Goal: Information Seeking & Learning: Check status

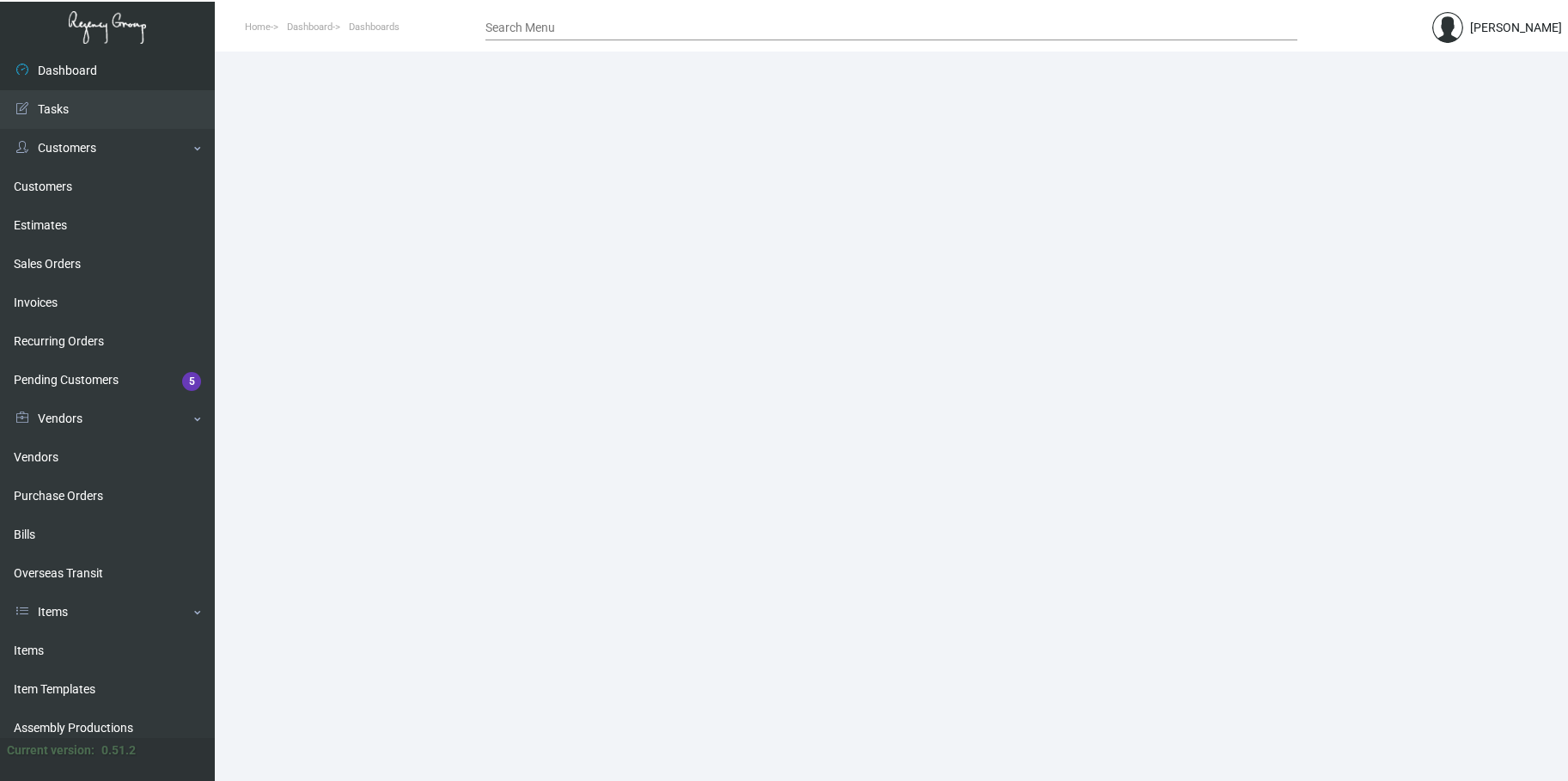
click at [518, 26] on input "Search Menu" at bounding box center [891, 28] width 812 height 14
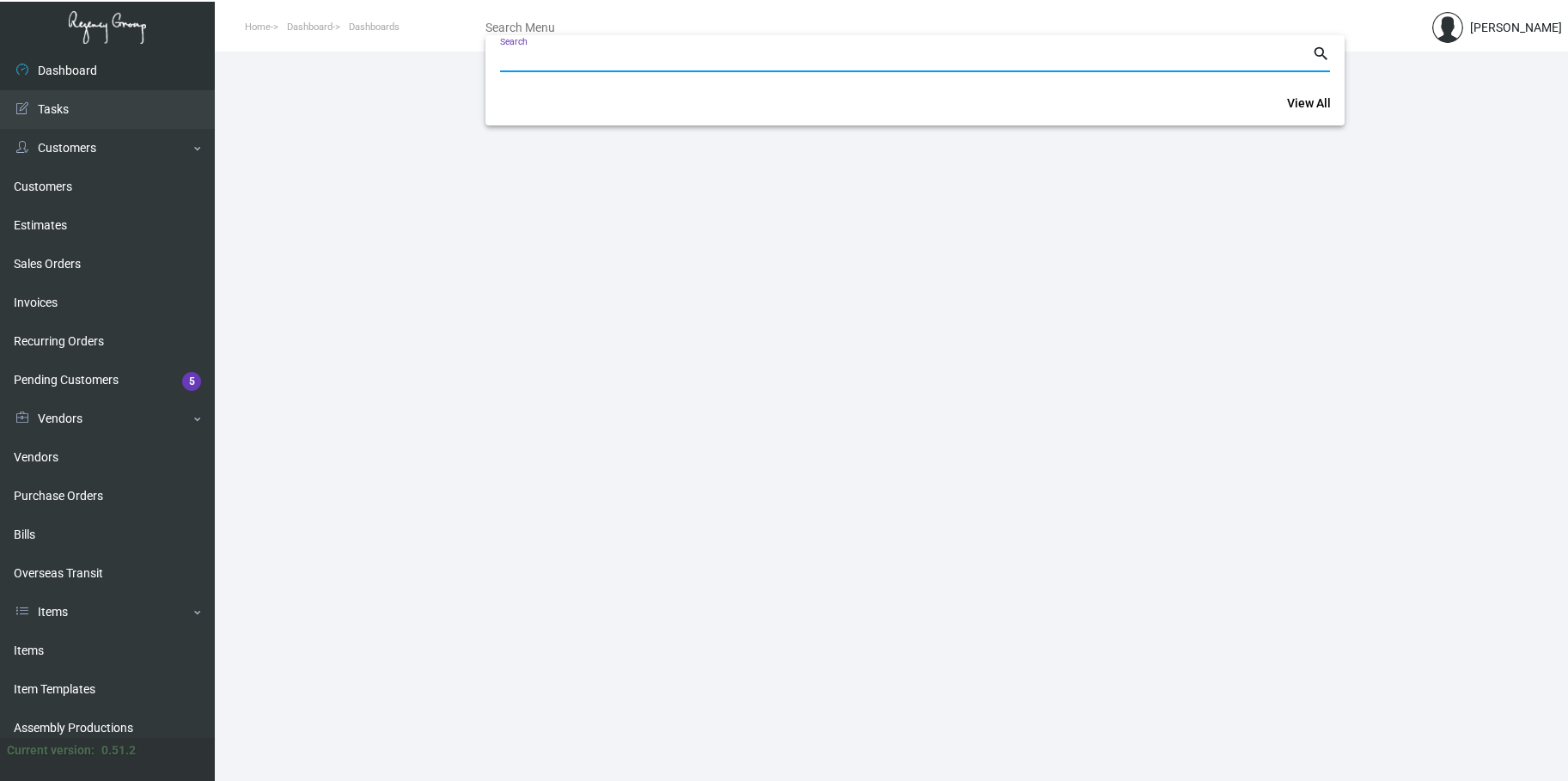
click at [47, 188] on div at bounding box center [784, 390] width 1568 height 781
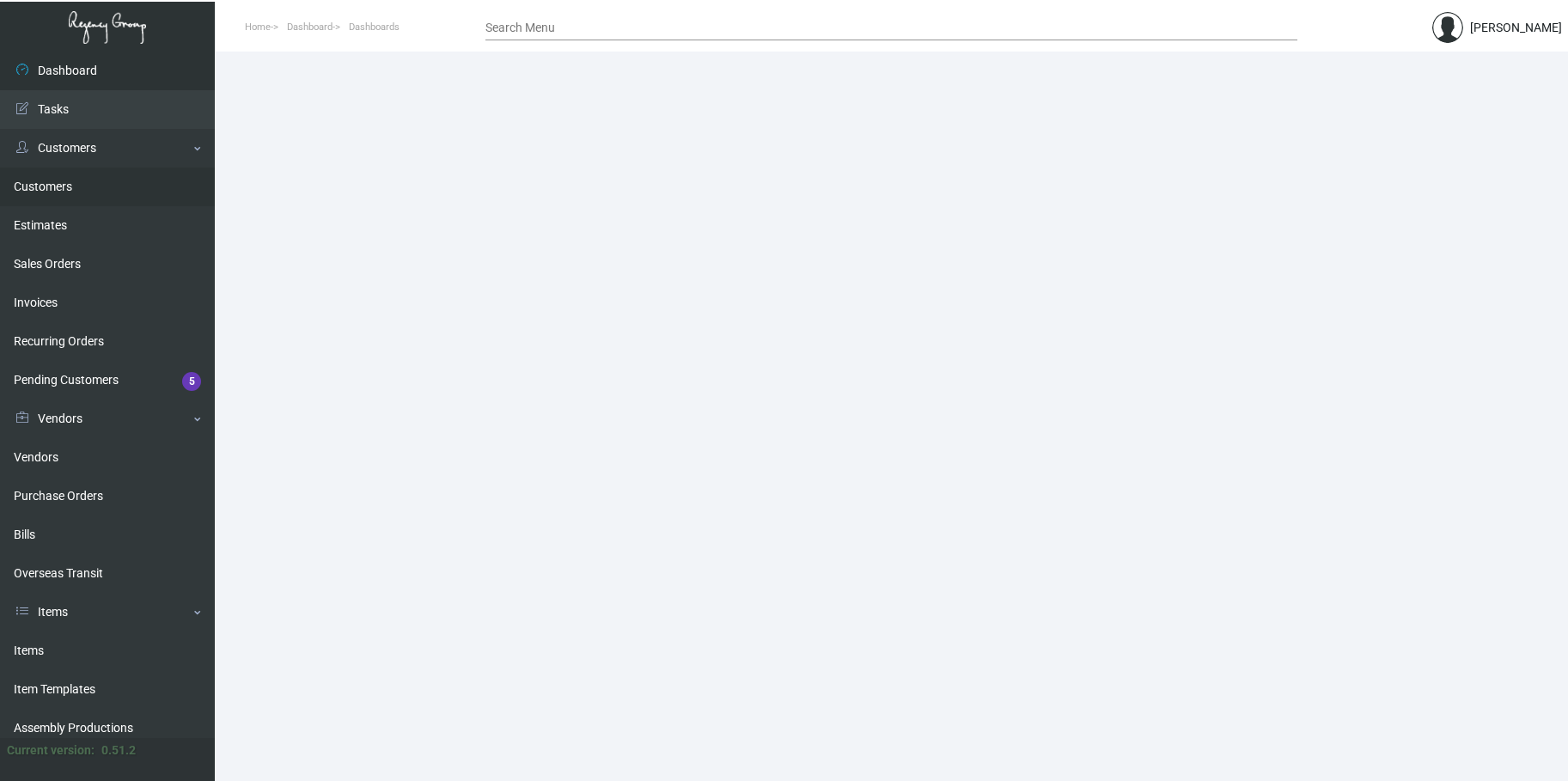
drag, startPoint x: 47, startPoint y: 188, endPoint x: 77, endPoint y: 192, distance: 30.3
click at [47, 188] on link "Customers" at bounding box center [108, 187] width 215 height 39
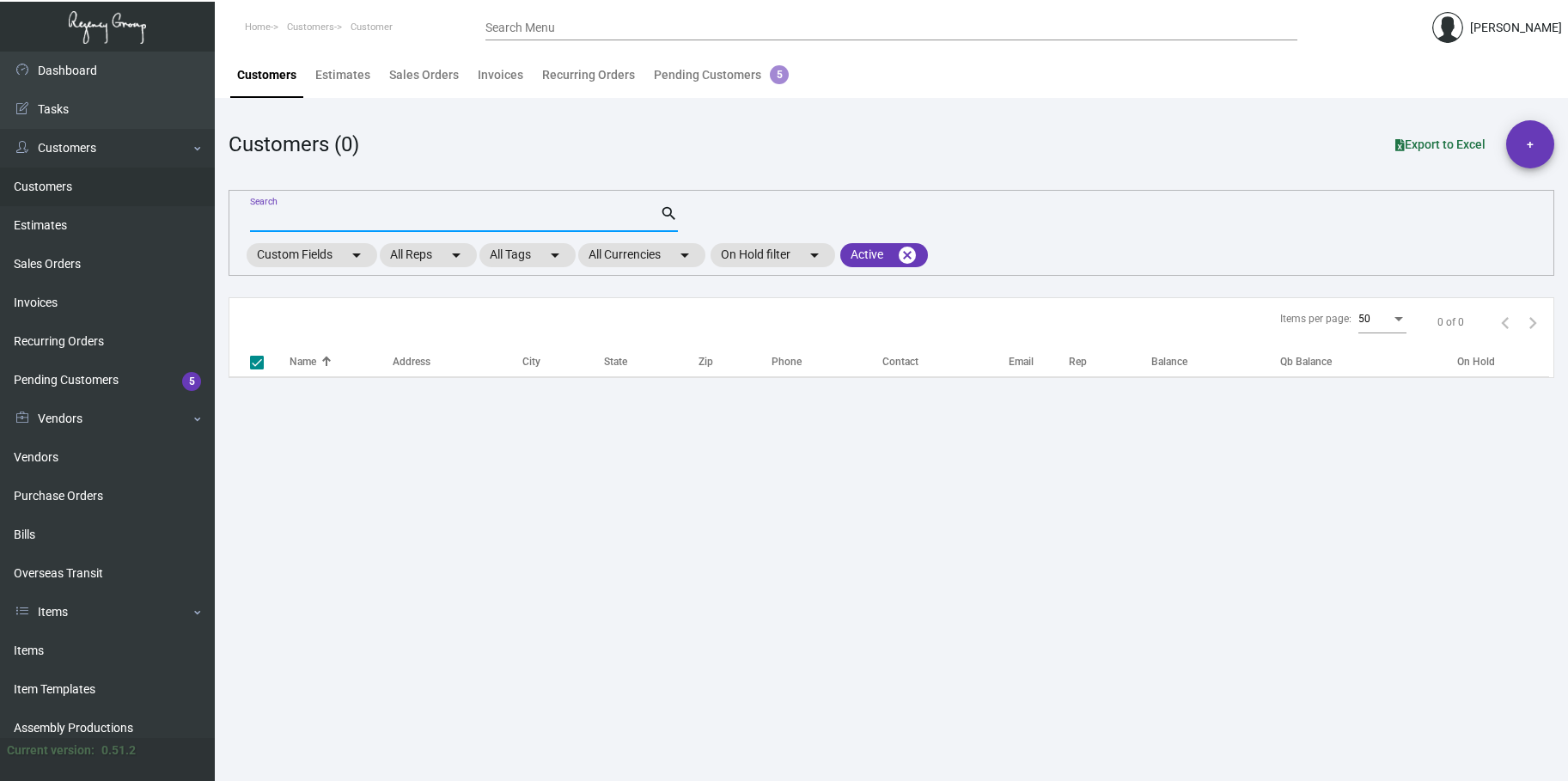
click at [276, 216] on input "Search" at bounding box center [455, 219] width 410 height 14
checkbox input "false"
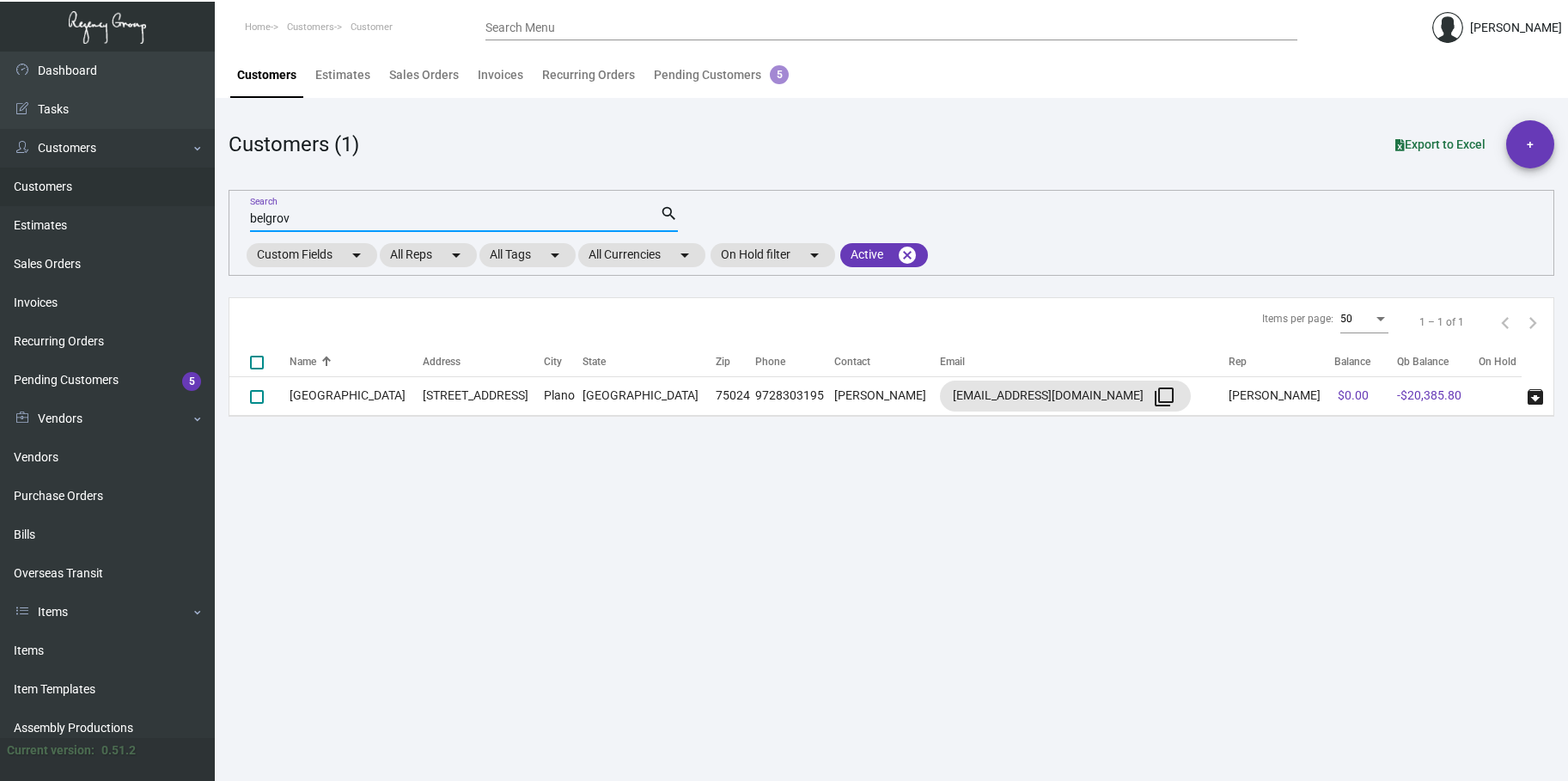
type input "belgrov"
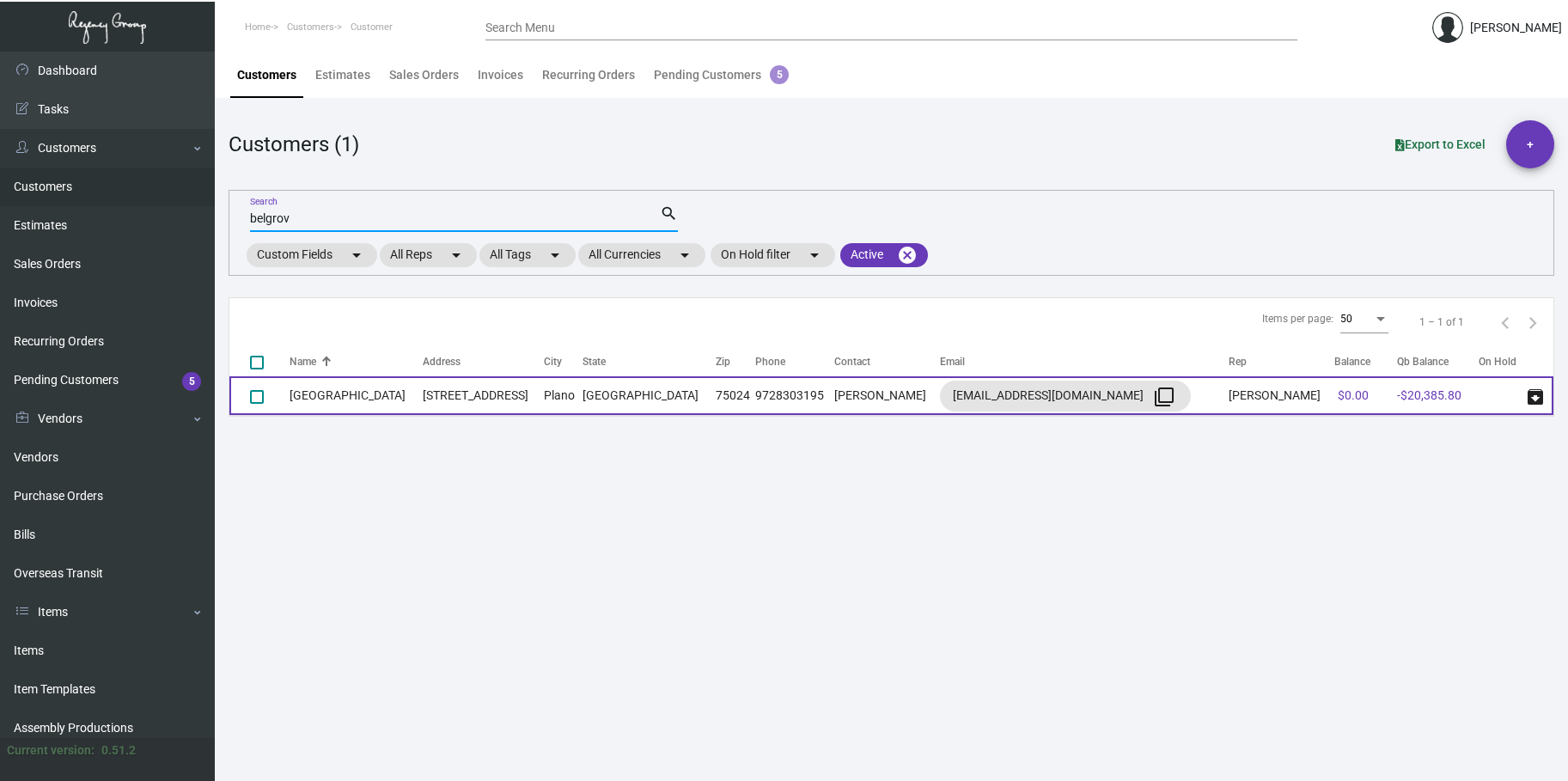
click at [437, 402] on td "[STREET_ADDRESS]" at bounding box center [483, 396] width 121 height 39
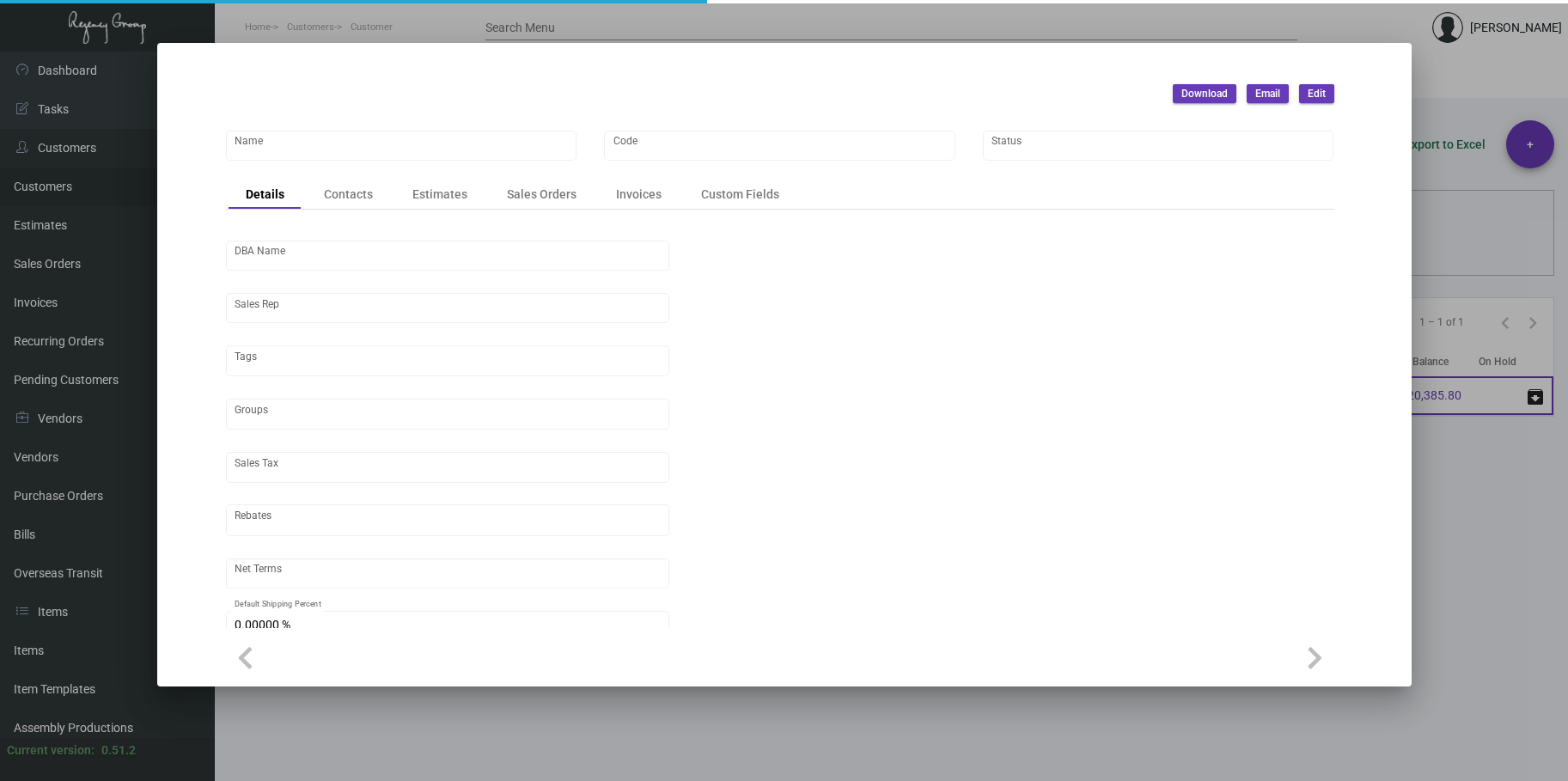
type input "[GEOGRAPHIC_DATA]"
type input "BELGROVE"
type input "[PERSON_NAME]"
type input "ST FL-[GEOGRAPHIC_DATA]"
type input "Net 30"
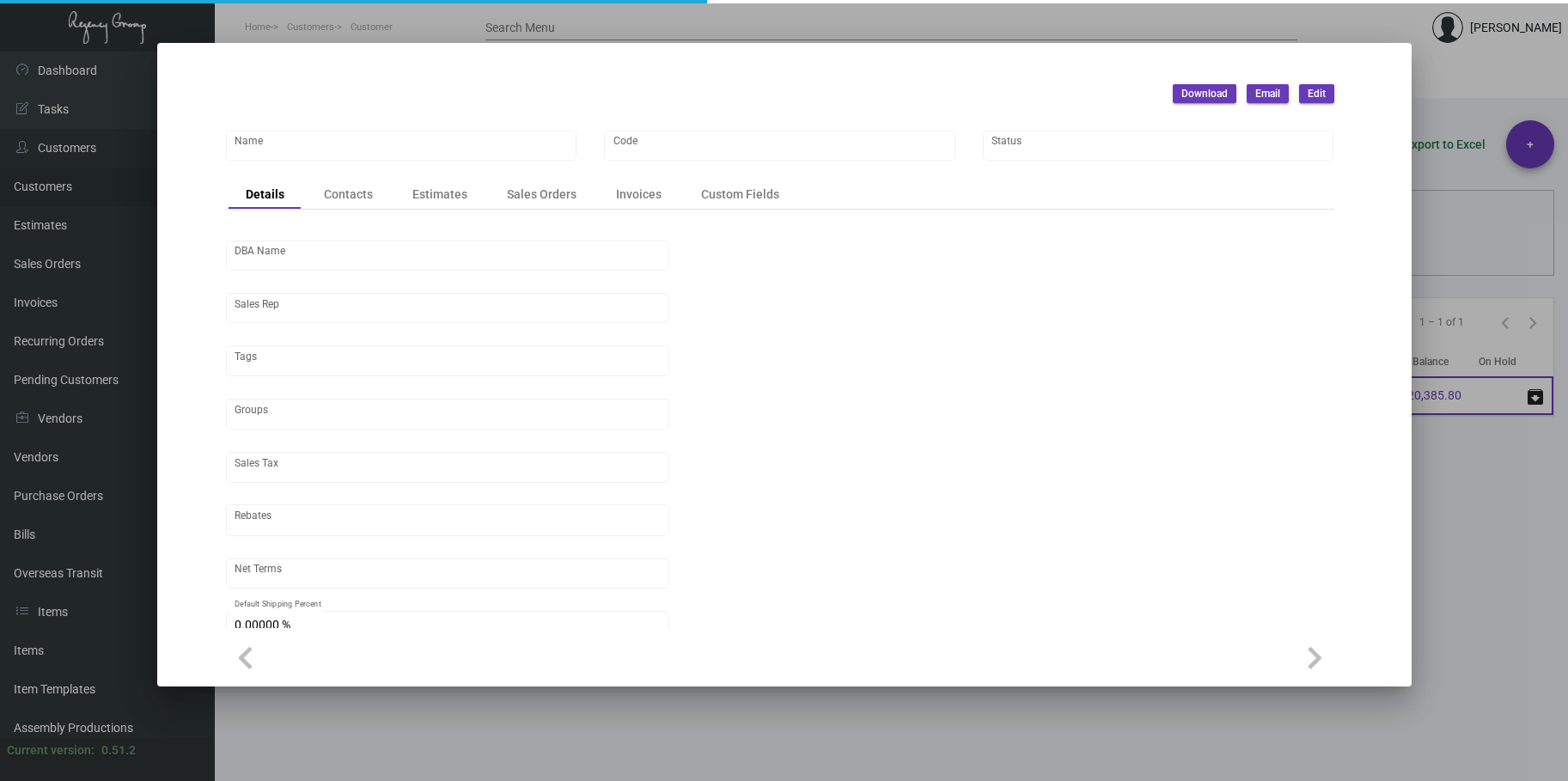
type input "United States Dollar $"
type input "$ 0.00"
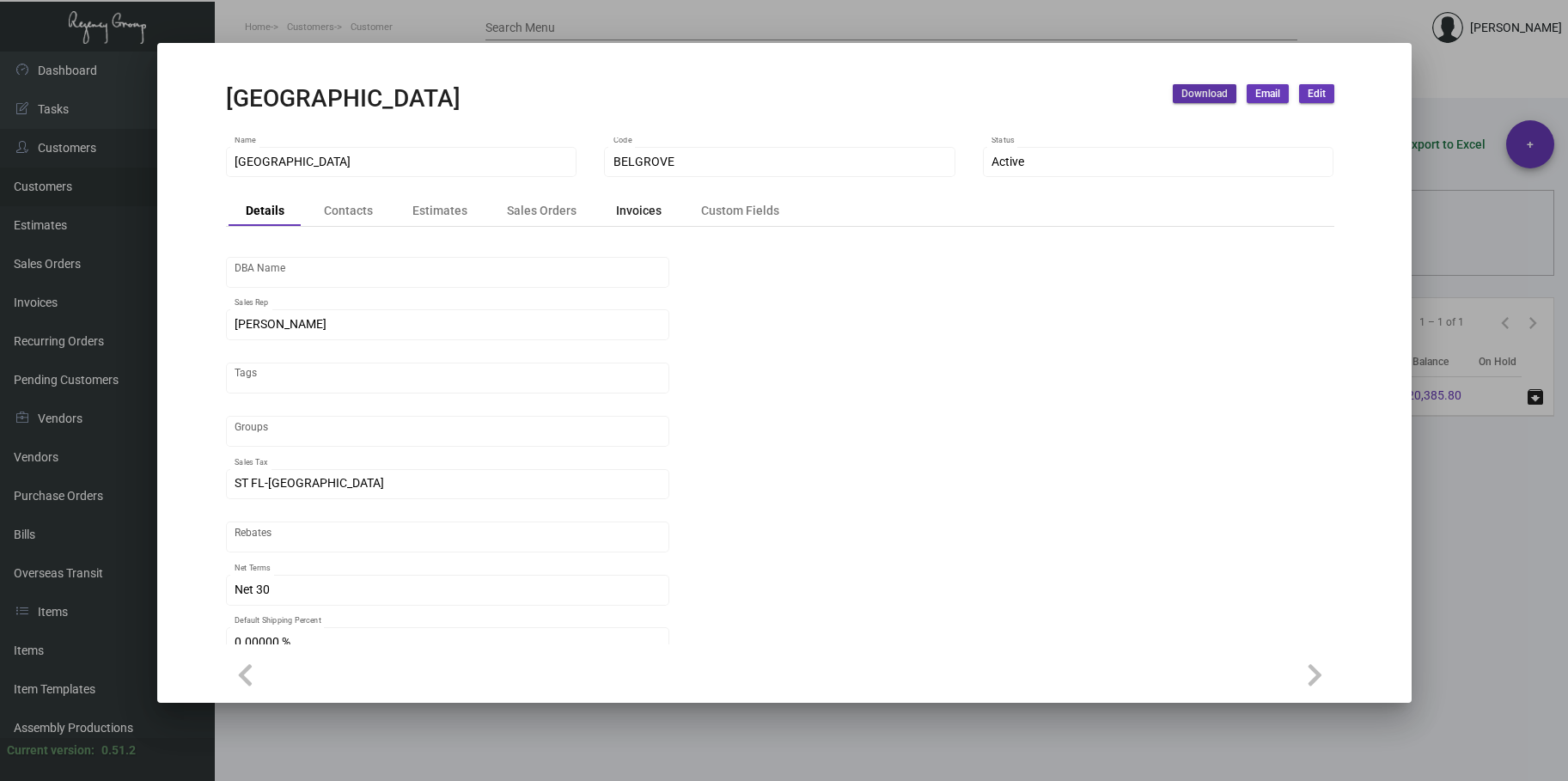
click at [635, 215] on div "Invoices" at bounding box center [639, 210] width 46 height 18
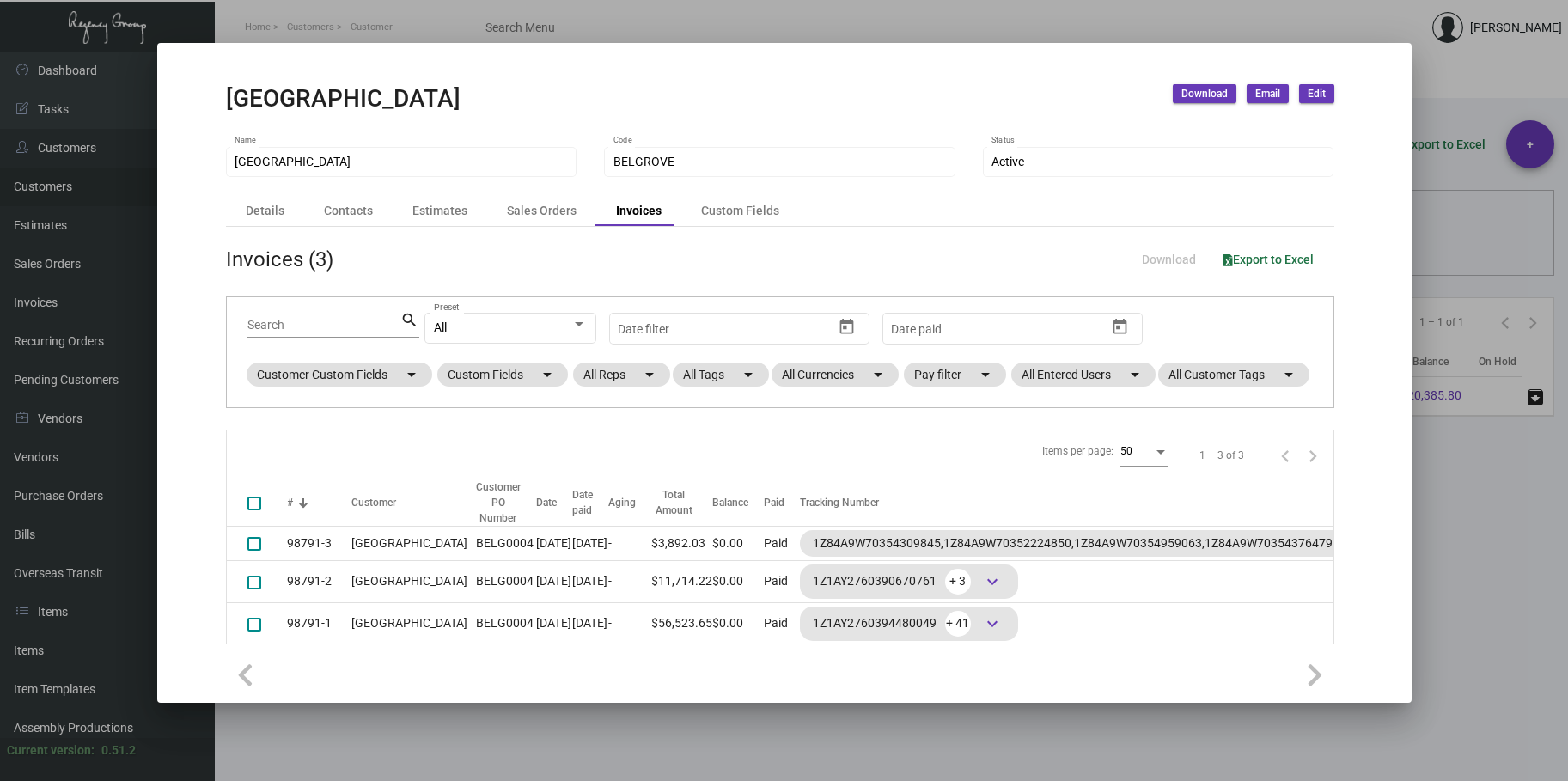
checkbox input "false"
click at [521, 212] on div "Sales Orders" at bounding box center [541, 210] width 69 height 18
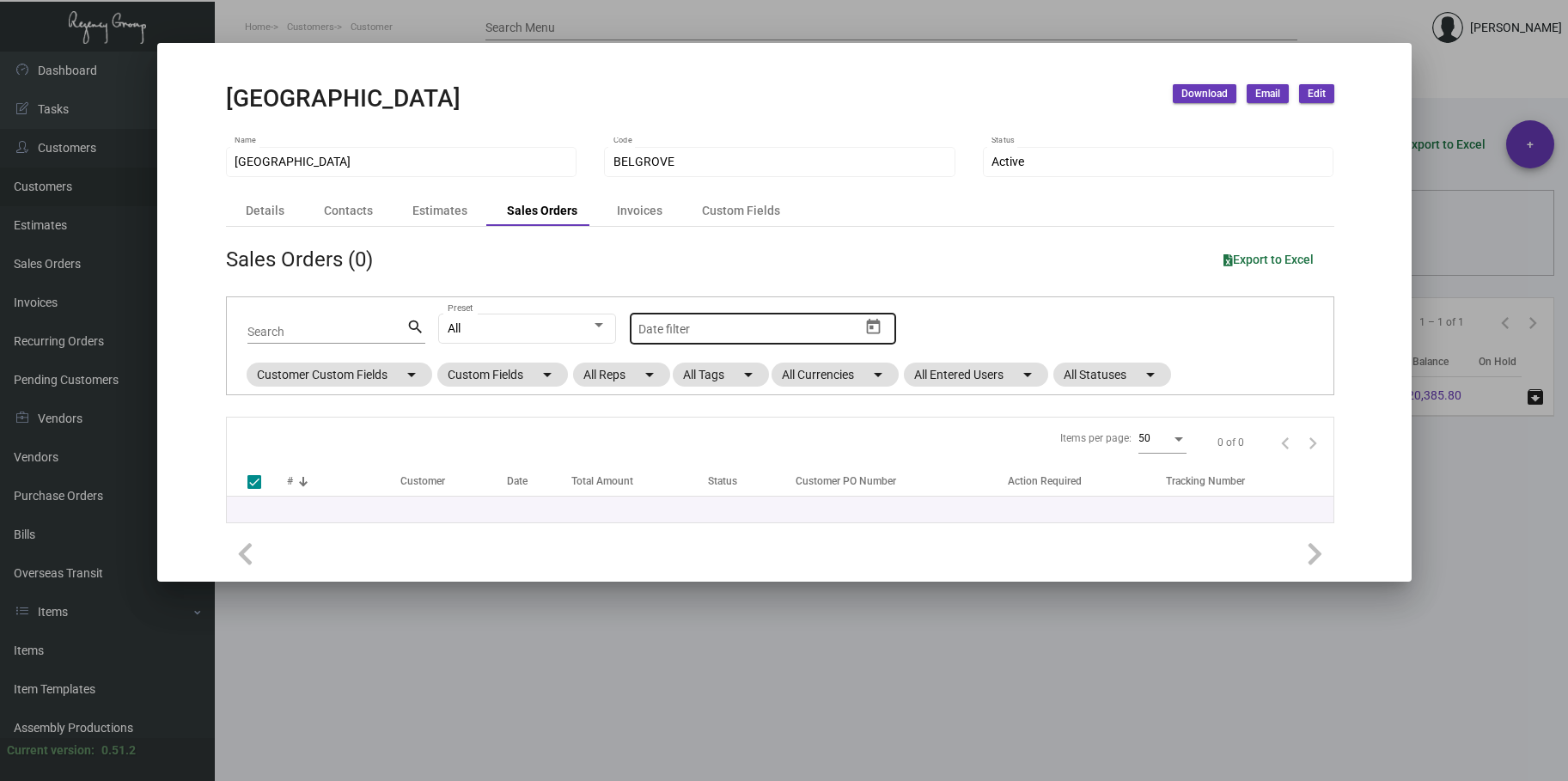
checkbox input "false"
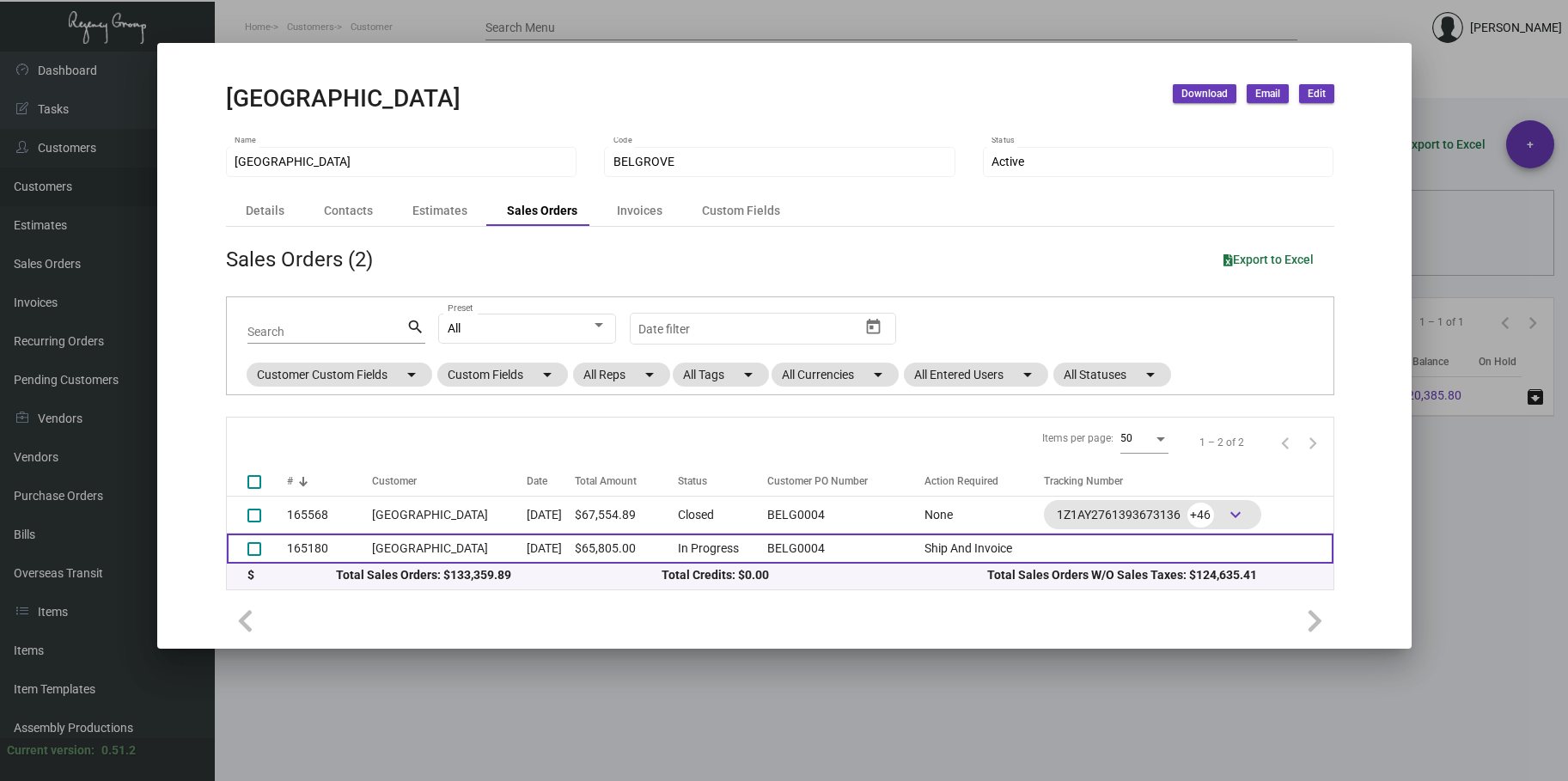
click at [526, 551] on td "[DATE]" at bounding box center [550, 548] width 48 height 30
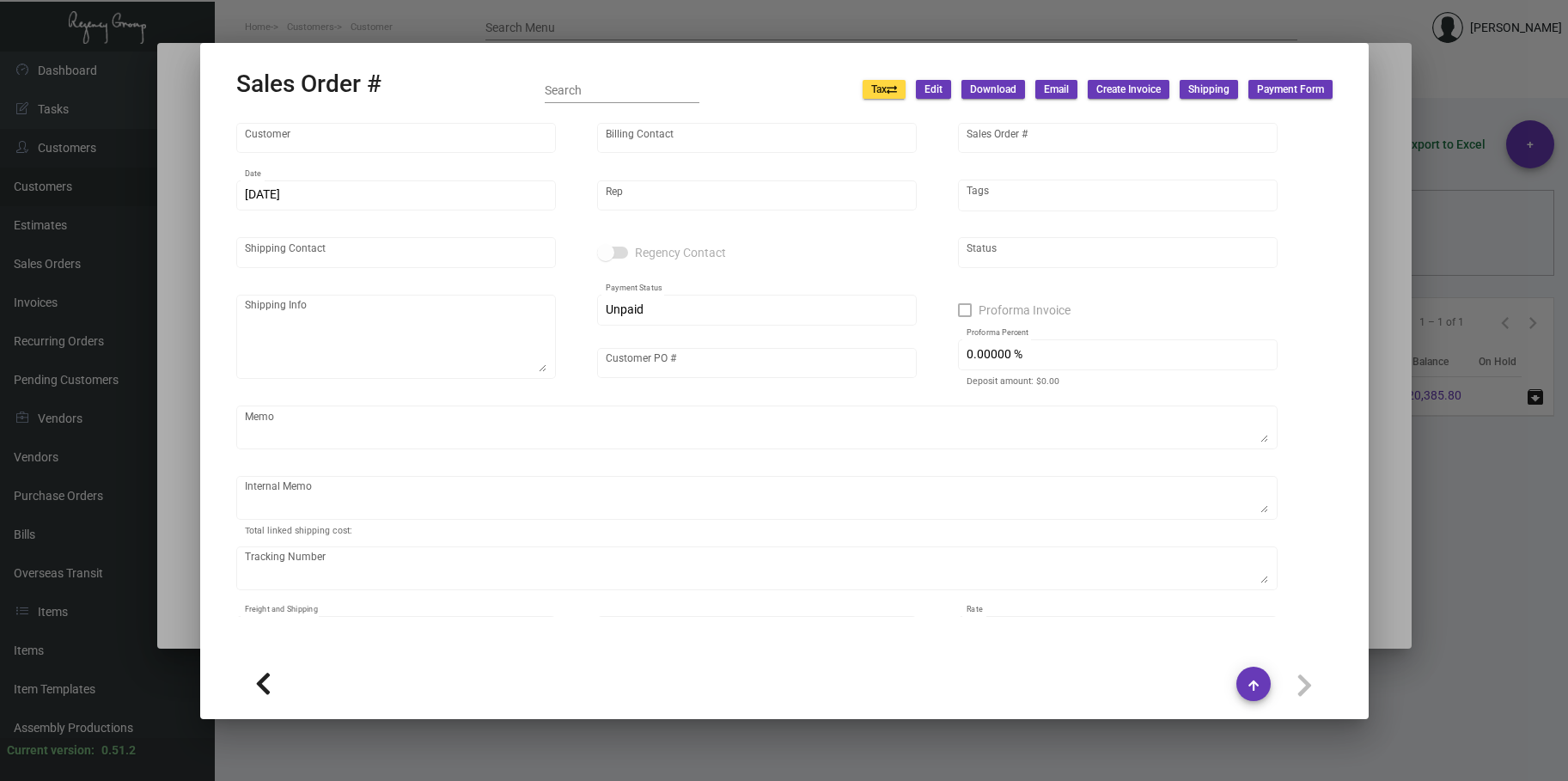
type input "[GEOGRAPHIC_DATA]"
type input "[PERSON_NAME]"
type input "165180"
type input "[DATE]"
type input "[PERSON_NAME]"
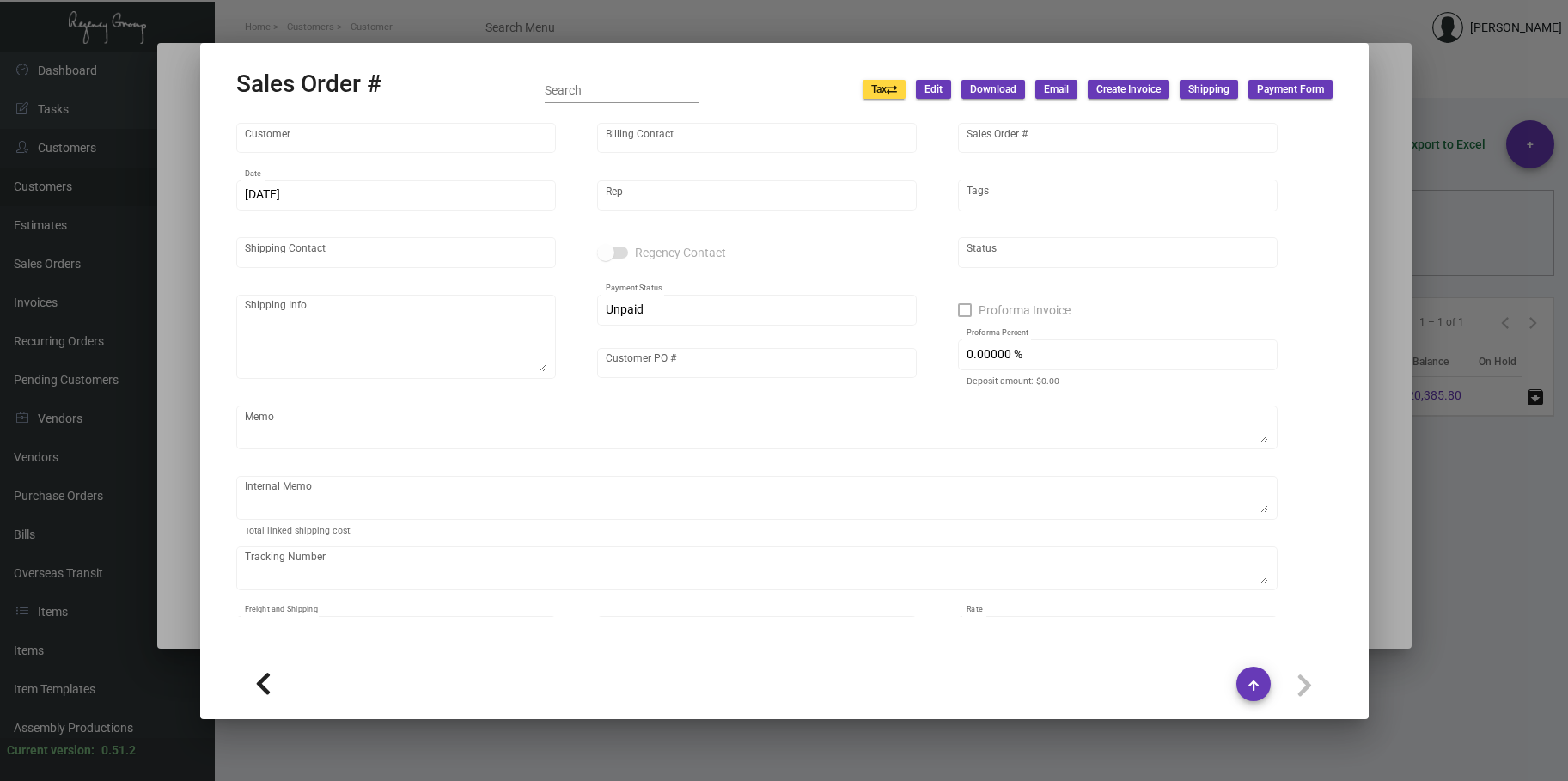
type input "BELG0004"
type textarea "[DATE] - Down-payment check rec'd $30,750.00"
type input "United States Dollar $"
type input "$ 0.00"
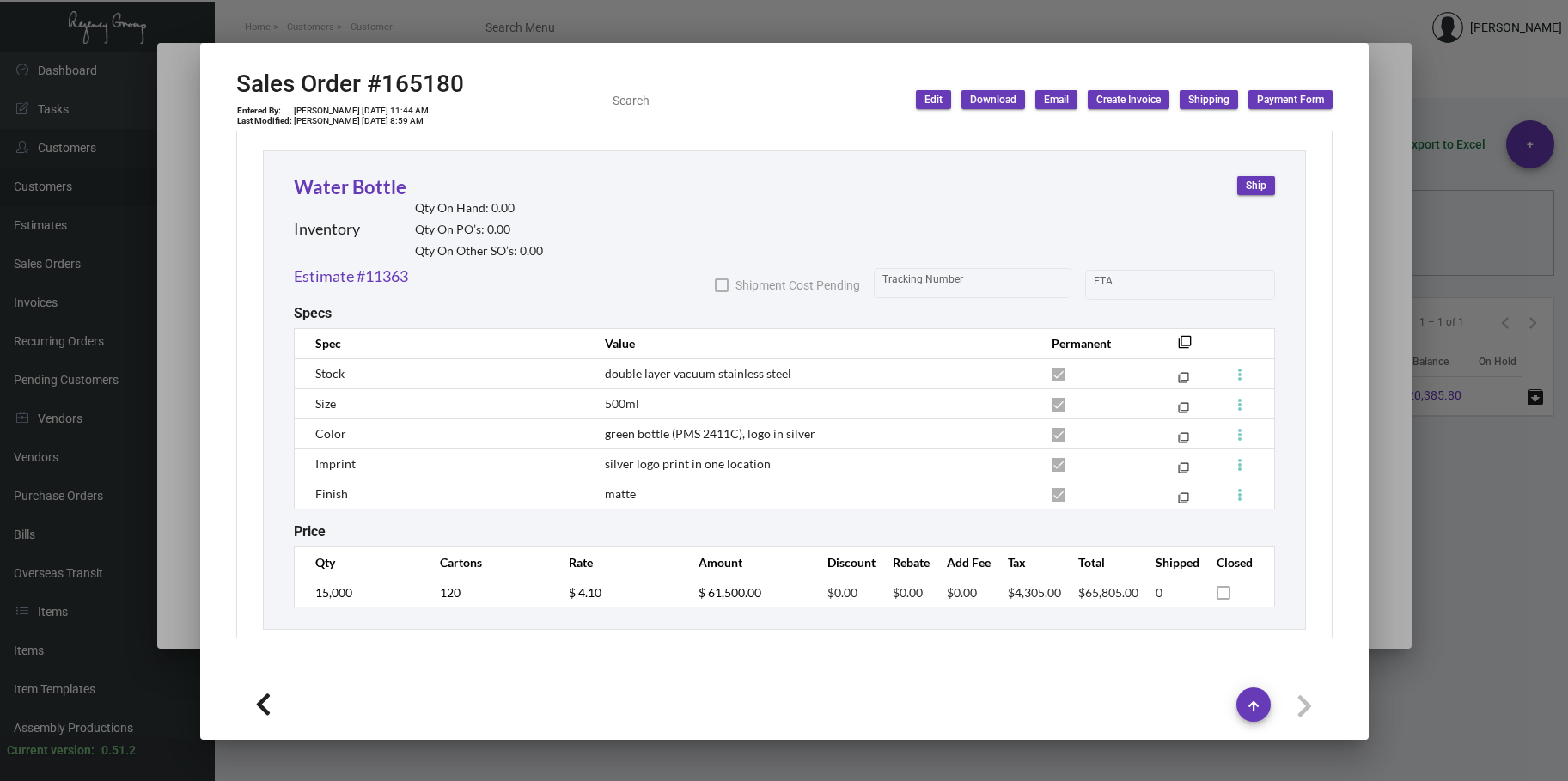
scroll to position [952, 0]
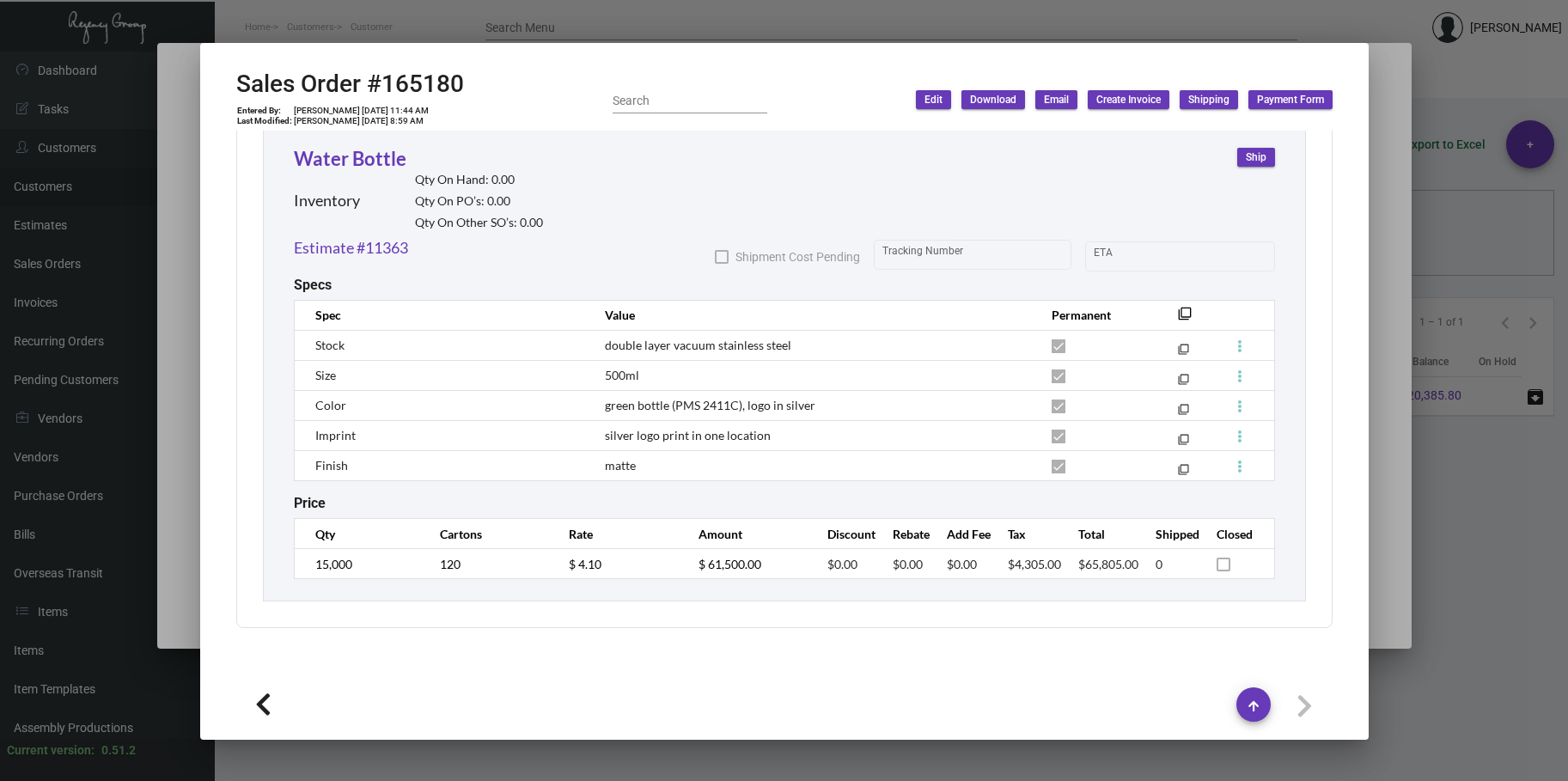
click at [598, 31] on div at bounding box center [784, 390] width 1568 height 781
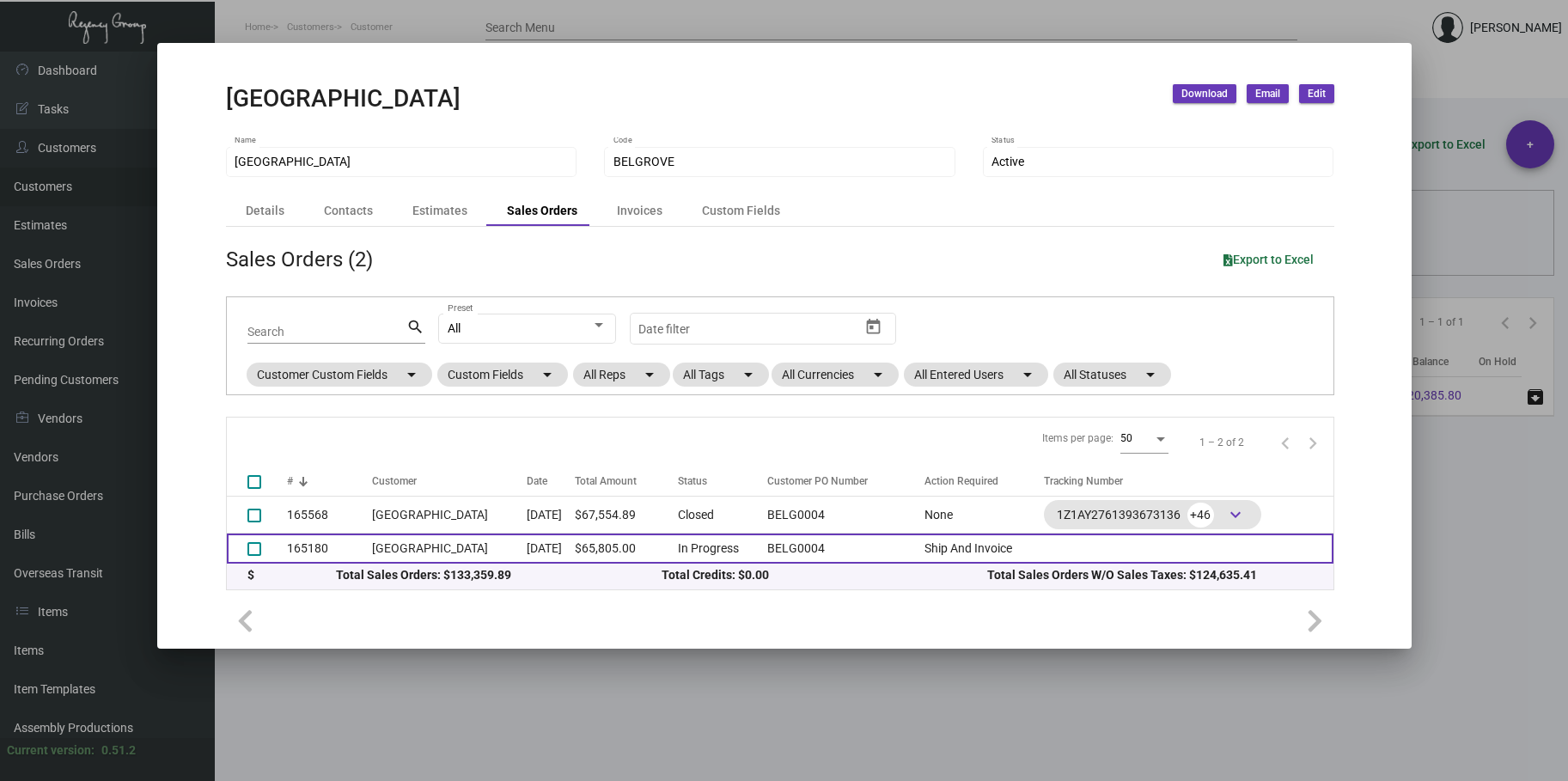
click at [414, 553] on td "[GEOGRAPHIC_DATA]" at bounding box center [449, 548] width 155 height 30
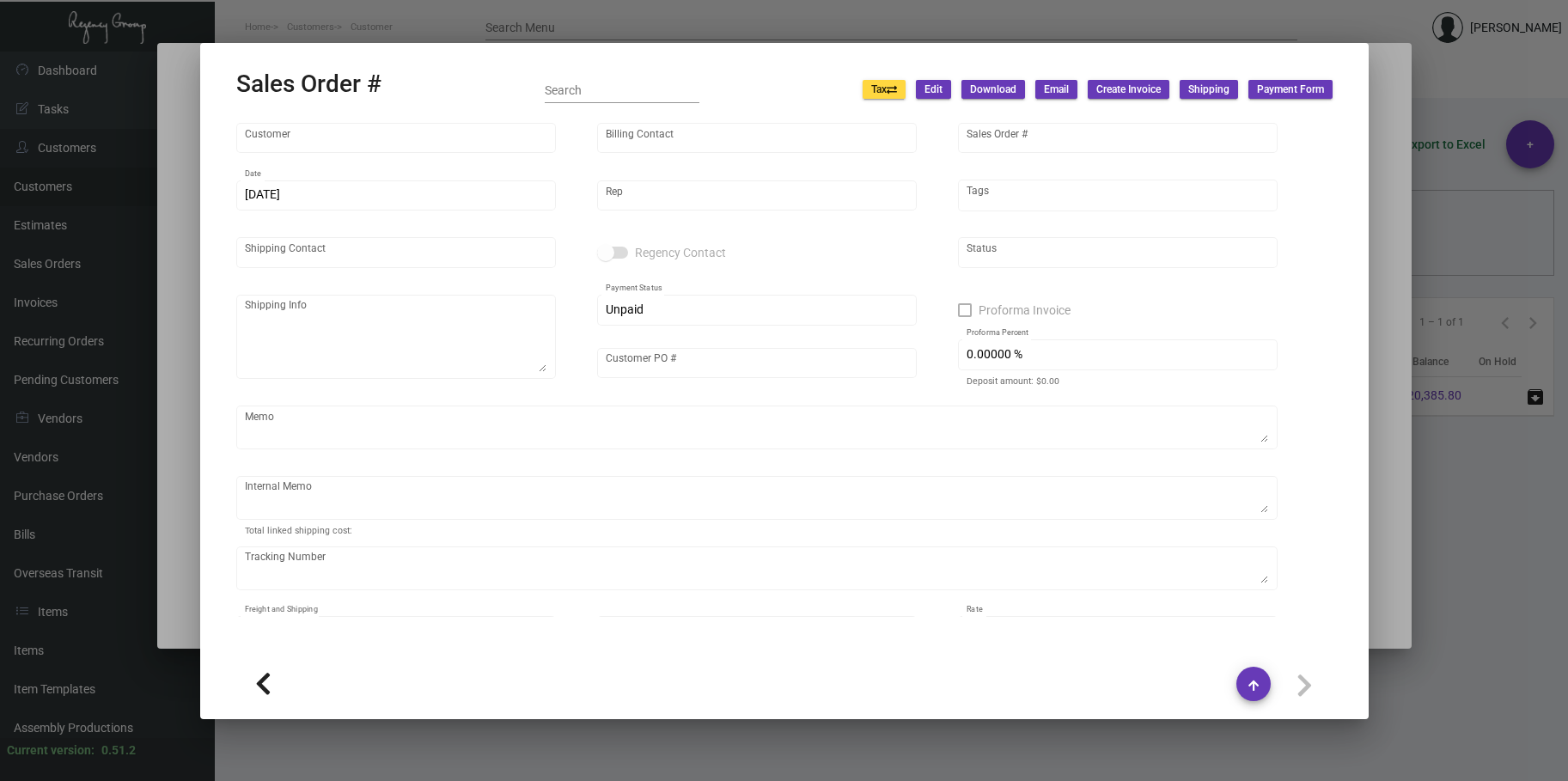
type input "[GEOGRAPHIC_DATA]"
type input "[PERSON_NAME]"
type input "165180"
type input "[DATE]"
type input "[PERSON_NAME]"
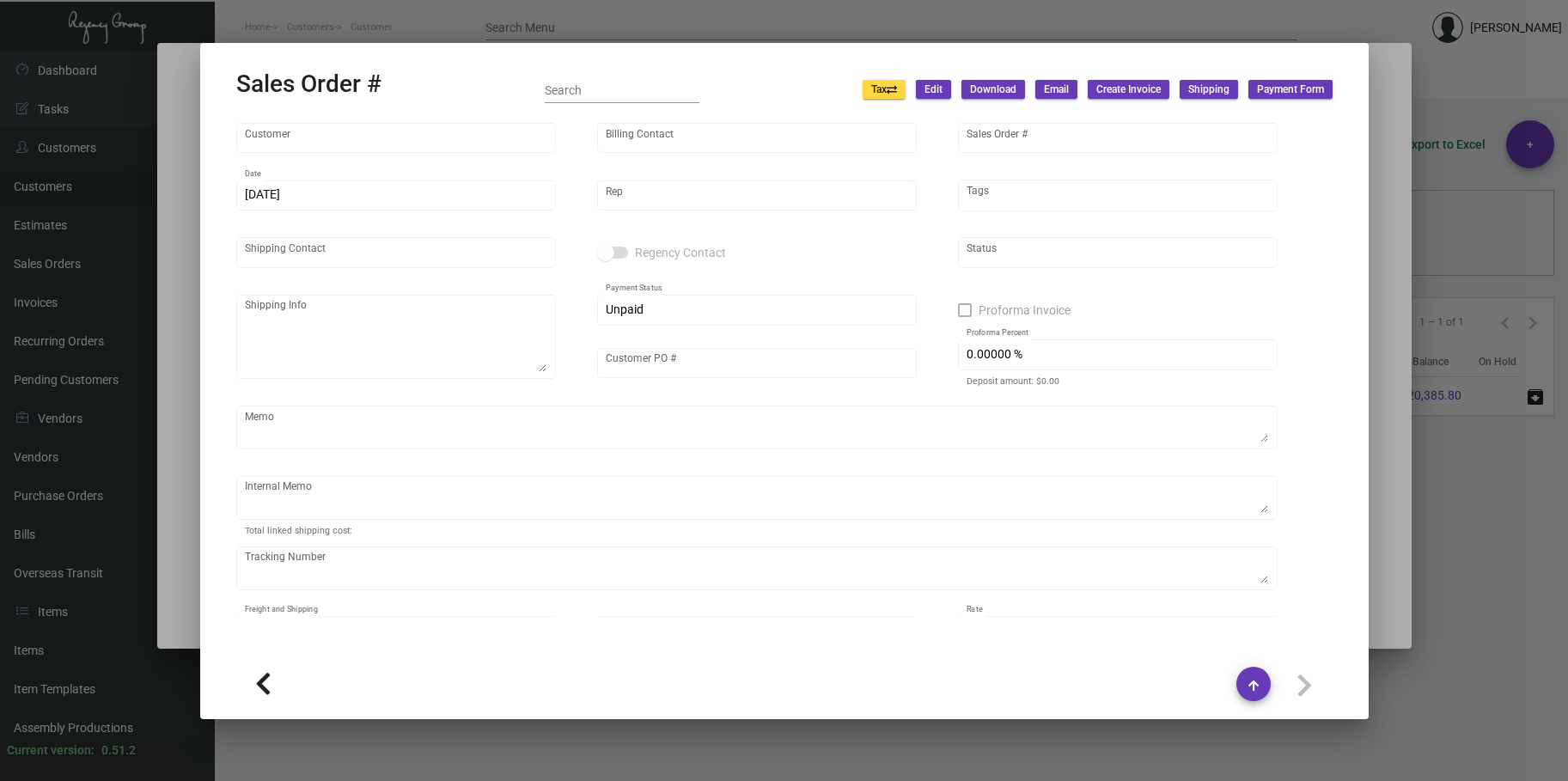
type input "BELG0004"
type textarea "[DATE] - Down-payment check rec'd $30,750.00"
type input "United States Dollar $"
type input "$ 0.00"
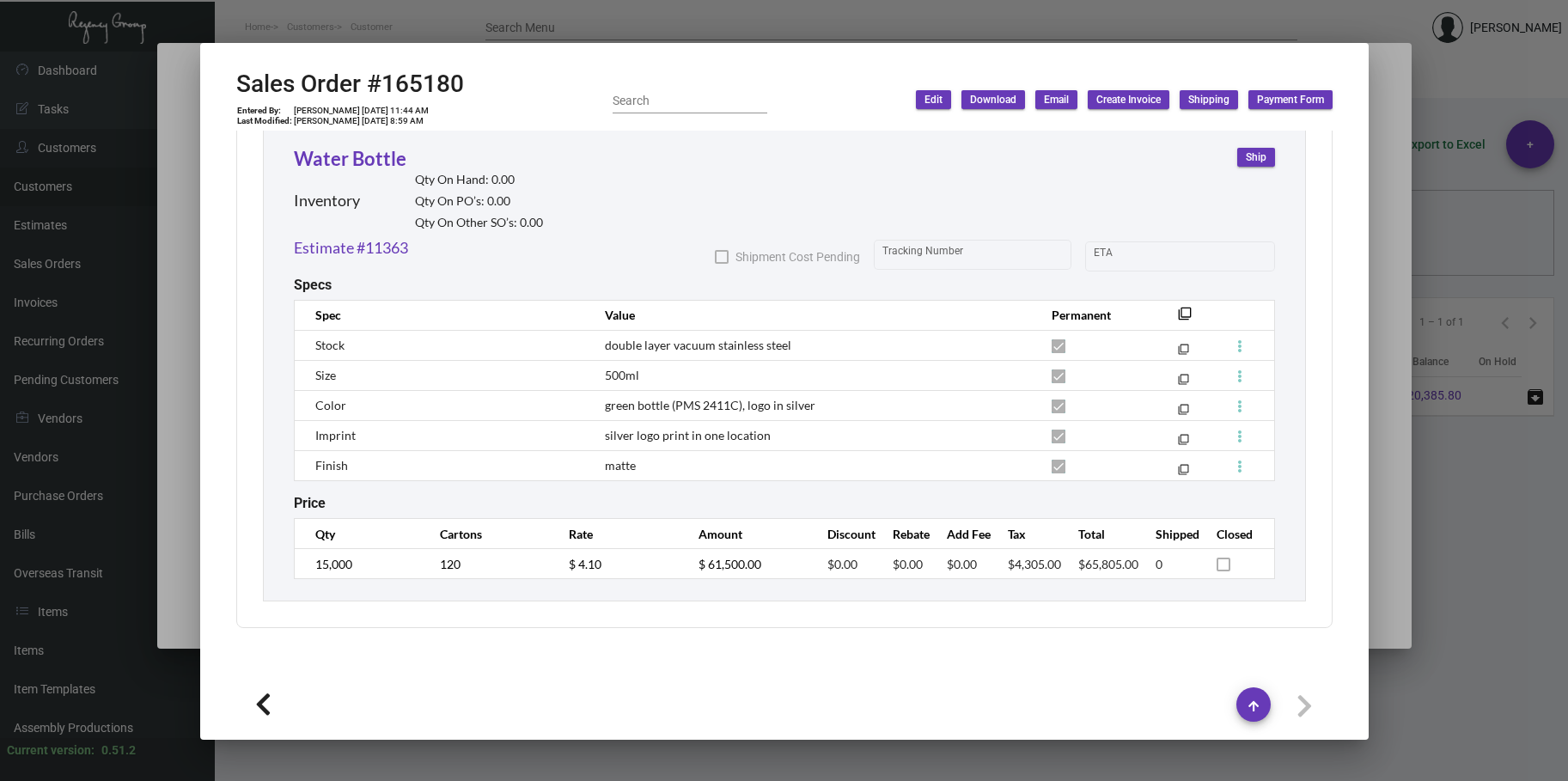
click at [645, 28] on div at bounding box center [784, 390] width 1568 height 781
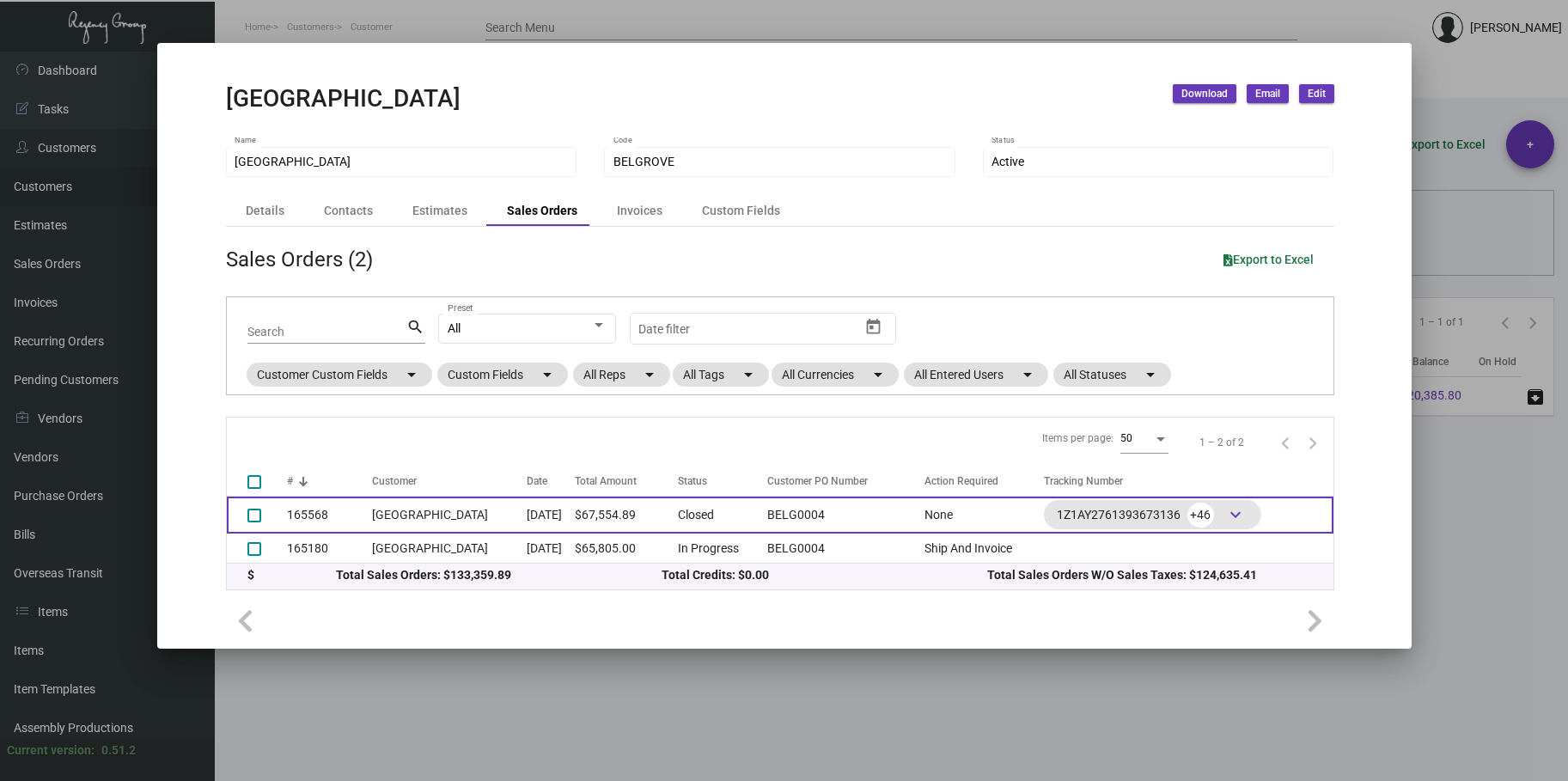
click at [327, 514] on td "165568" at bounding box center [330, 516] width 86 height 37
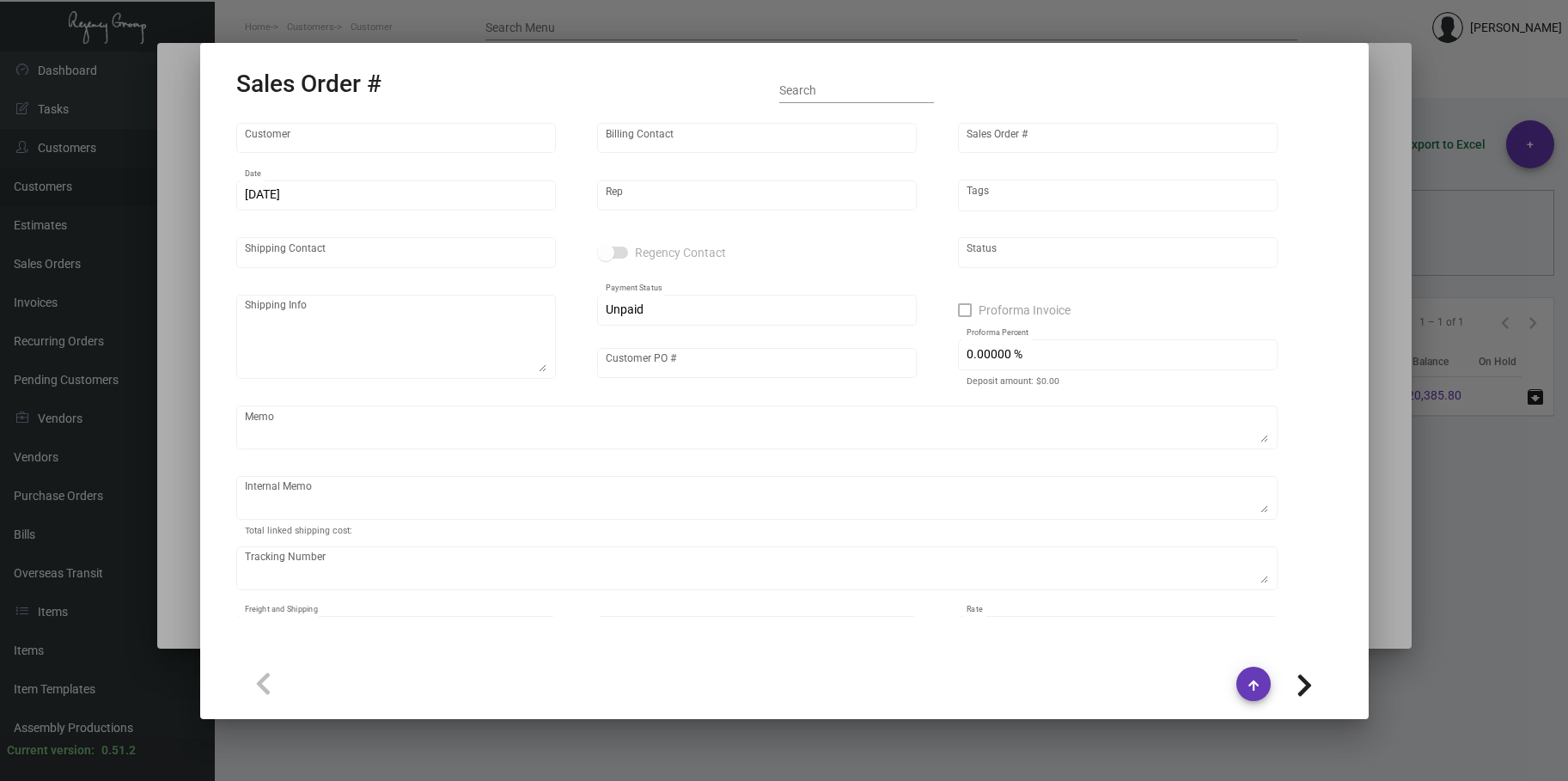
type input "[GEOGRAPHIC_DATA]"
type input "[PERSON_NAME]"
type input "165568"
type input "[DATE]"
type input "[PERSON_NAME]"
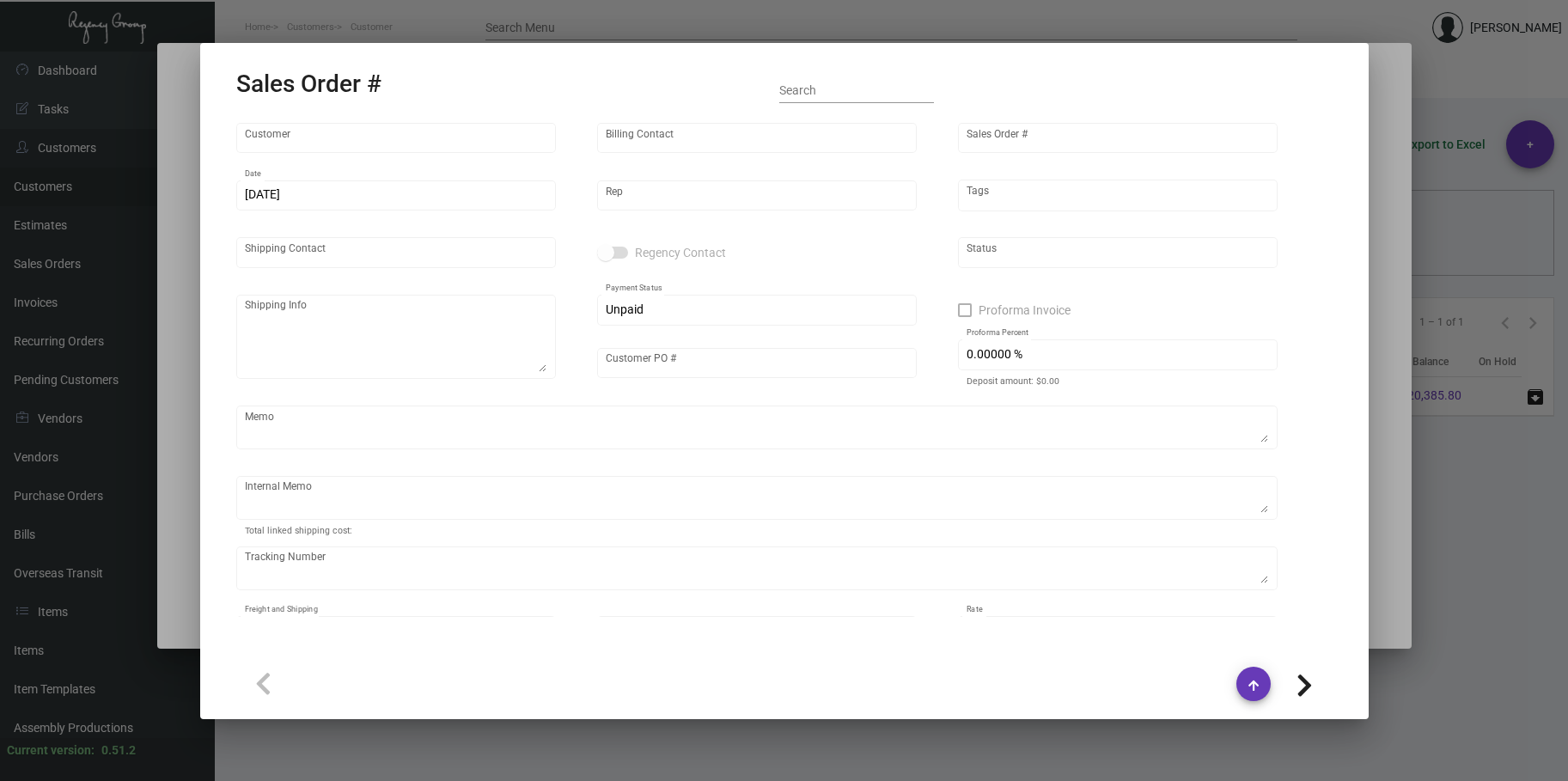
type input "[PERSON_NAME]"
type textarea "The Belgrove [PERSON_NAME] Managing Director [STREET_ADDRESS]"
type input "BELG0004"
type textarea "Sticker - Bottle Label - Label provided to vendor to ship to hotel UPS Next Day…"
type input "United States Dollar $"
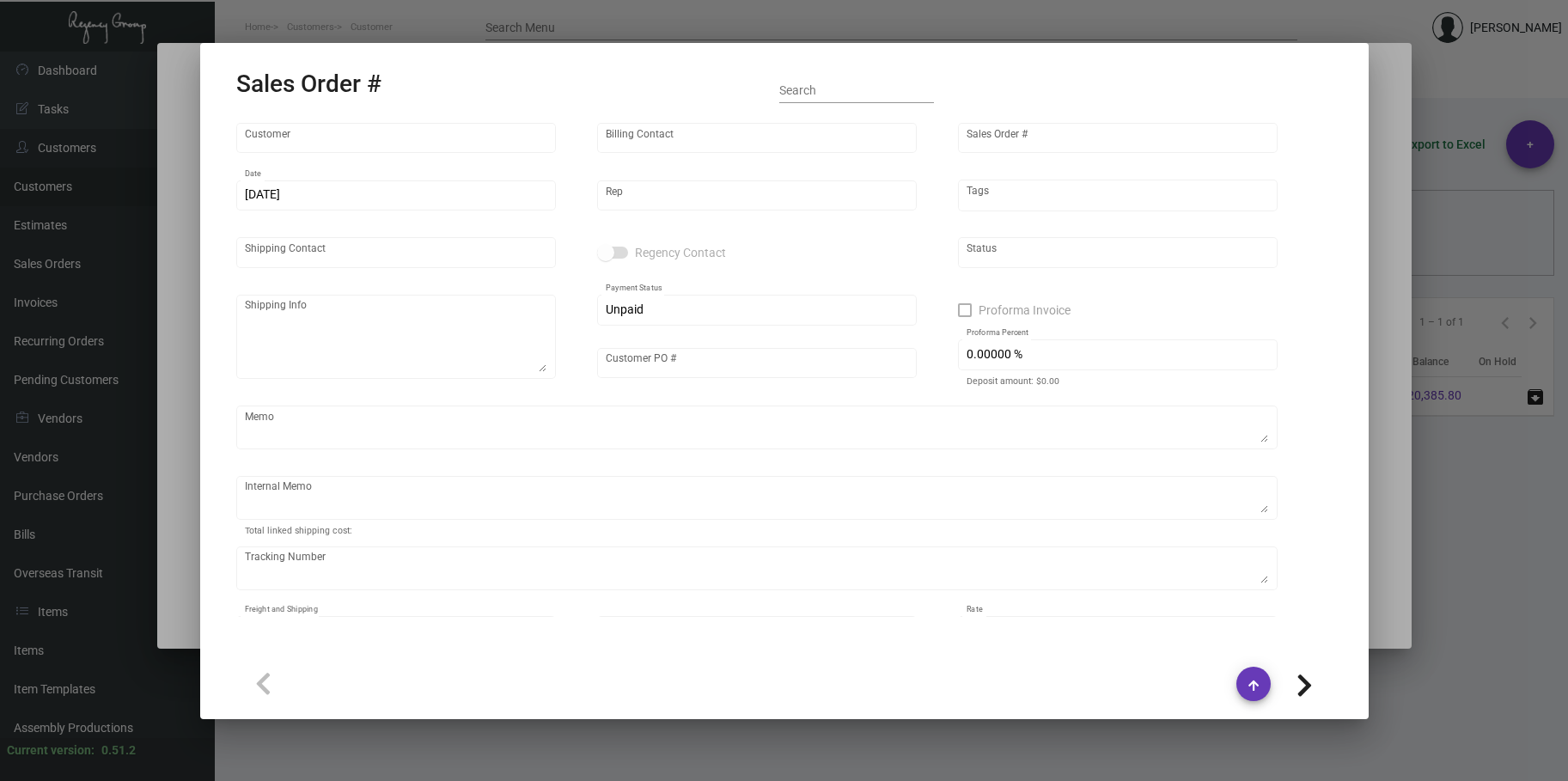
type input "$ 287.41"
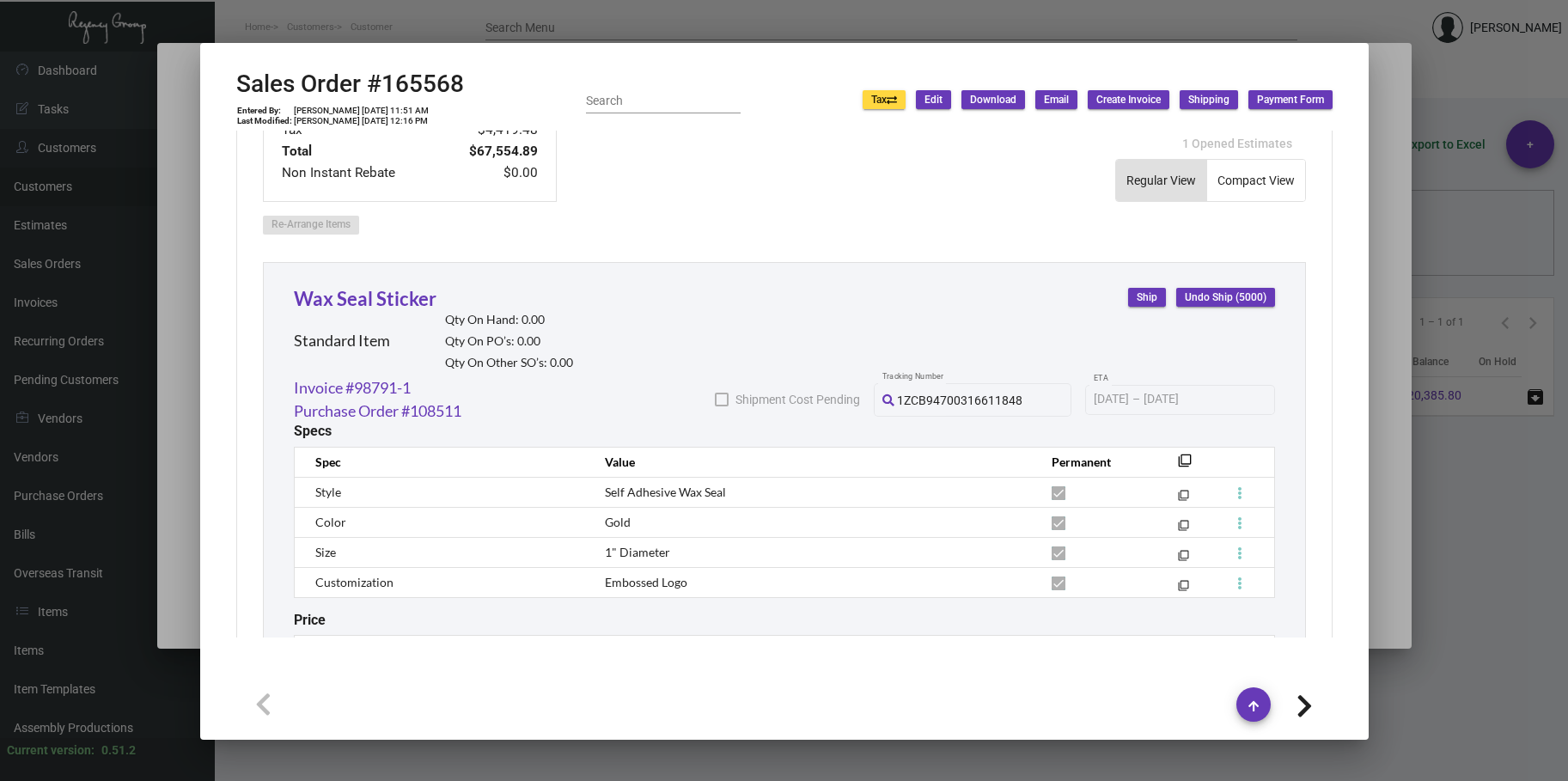
scroll to position [1032, 0]
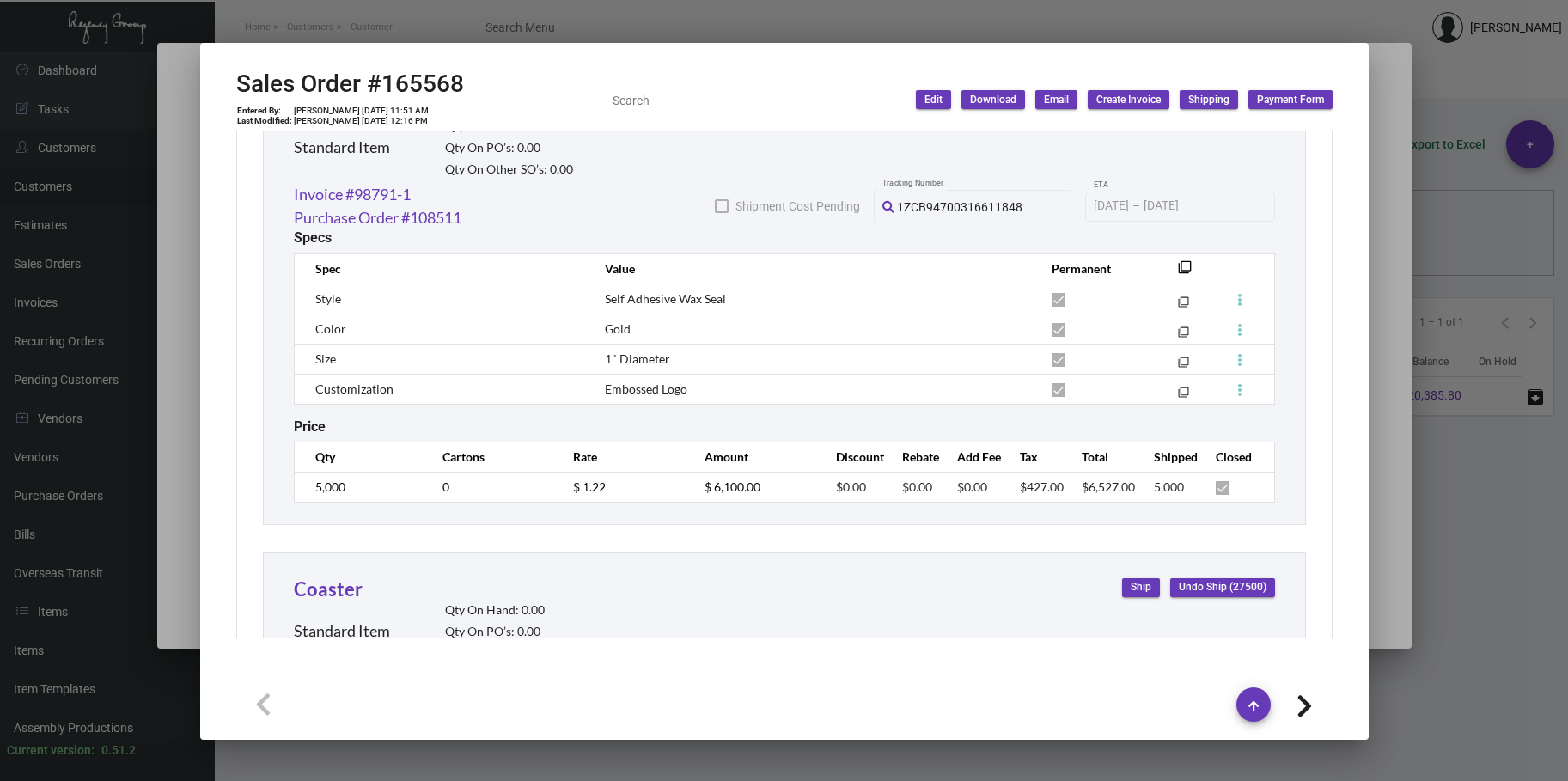
click at [596, 20] on div at bounding box center [784, 390] width 1568 height 781
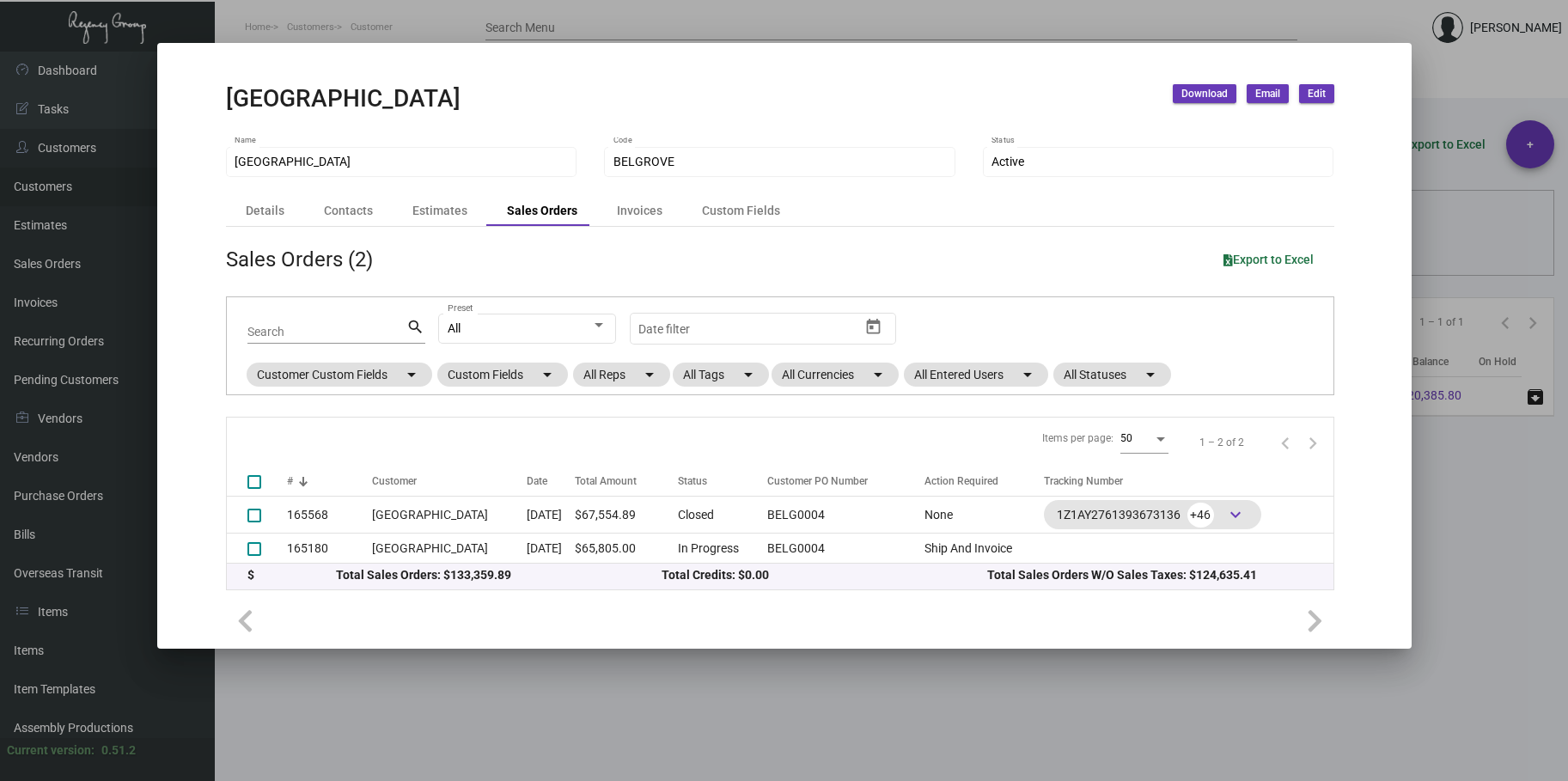
click at [428, 549] on td "[GEOGRAPHIC_DATA]" at bounding box center [449, 548] width 155 height 30
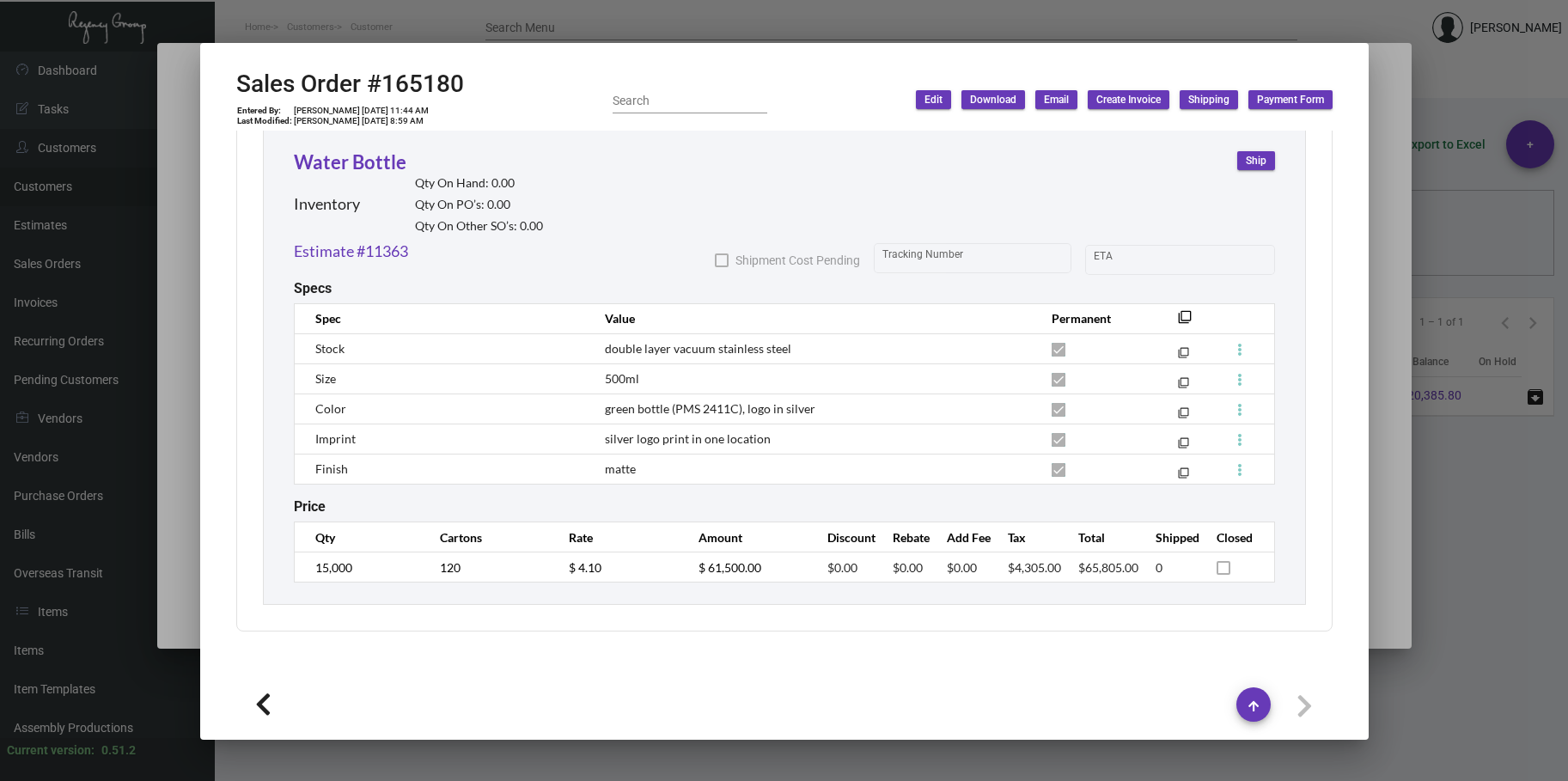
scroll to position [952, 0]
